Goal: Information Seeking & Learning: Learn about a topic

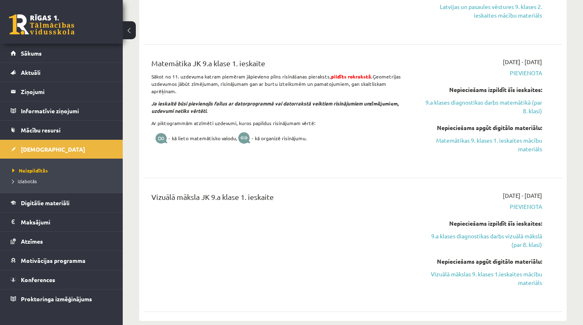
scroll to position [834, 0]
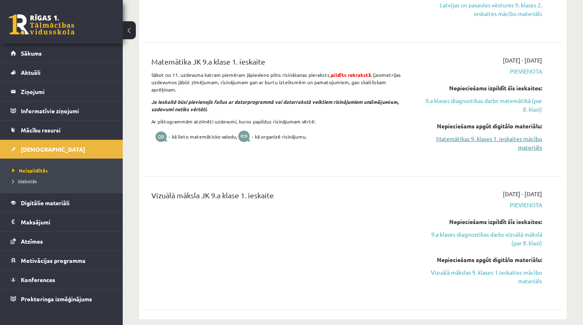
click at [515, 151] on link "Matemātikas 9. klases 1. ieskaites mācību materiāls" at bounding box center [481, 143] width 122 height 17
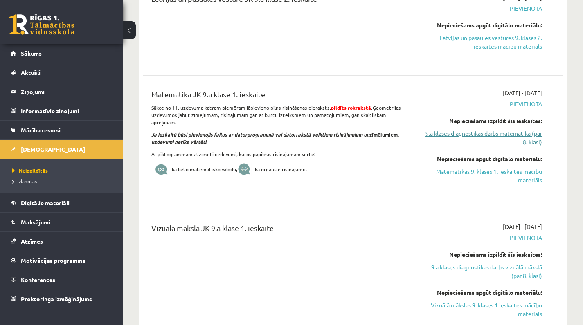
scroll to position [861, 0]
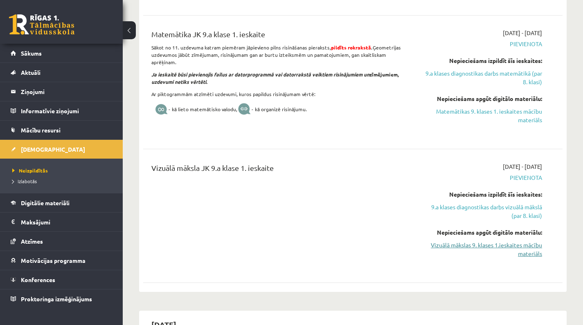
click at [491, 258] on link "Vizuālā mākslas 9. klases 1.ieskaites mācību materiāls" at bounding box center [481, 249] width 122 height 17
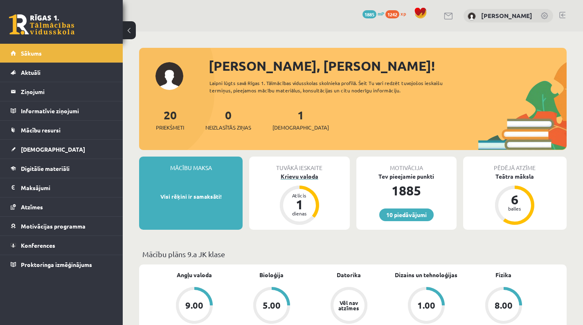
click at [324, 179] on div "Krievu valoda" at bounding box center [299, 176] width 100 height 9
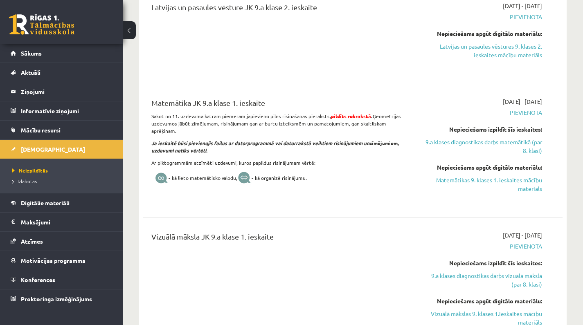
scroll to position [826, 0]
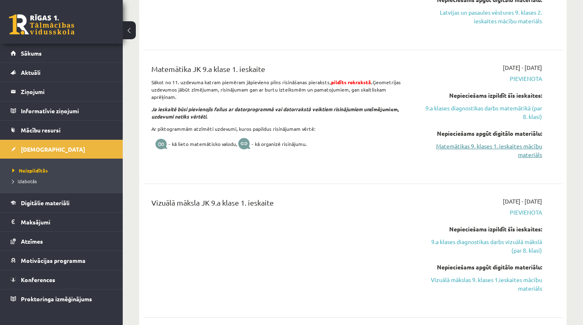
click at [466, 153] on link "Matemātikas 9. klases 1. ieskaites mācību materiāls" at bounding box center [481, 150] width 122 height 17
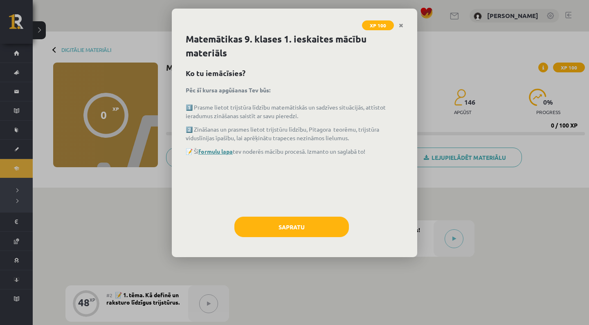
click at [223, 148] on link "formulu lapa" at bounding box center [215, 151] width 34 height 7
